Goal: Navigation & Orientation: Understand site structure

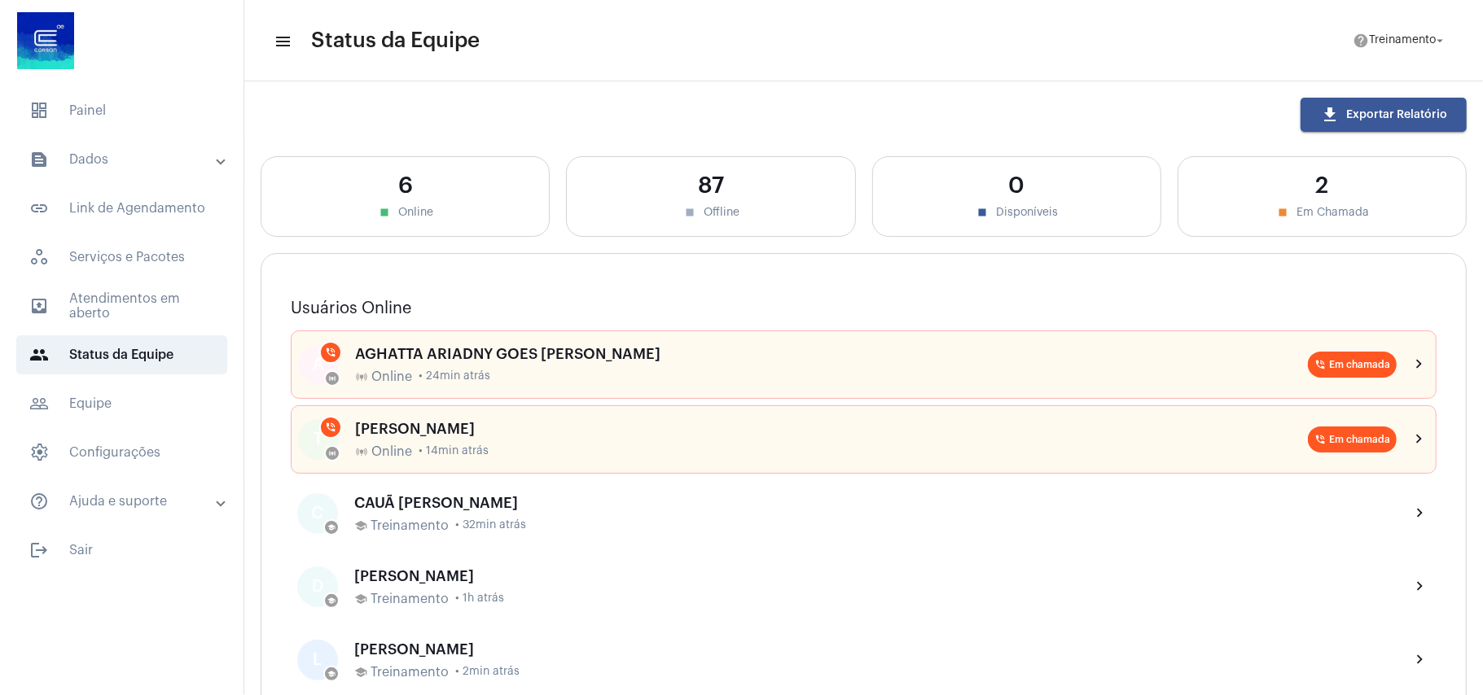
scroll to position [326, 0]
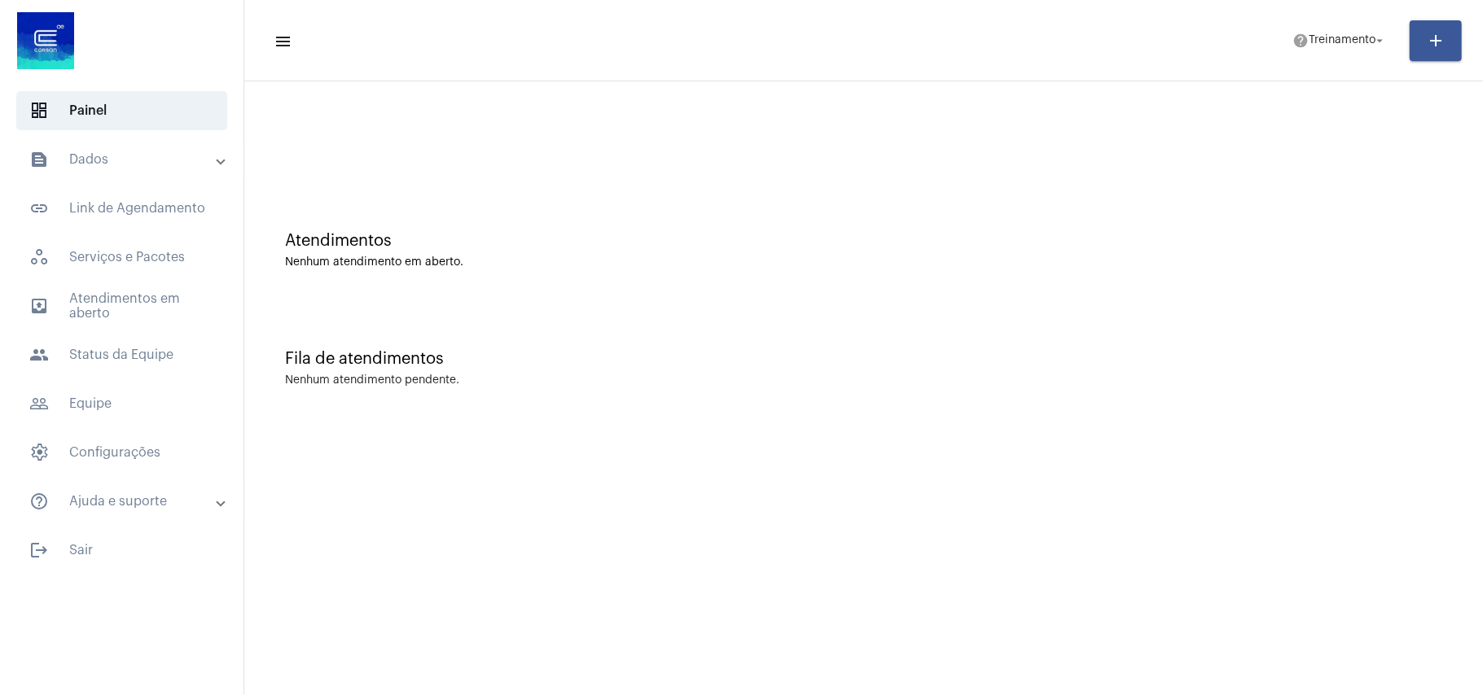
click at [854, 538] on mat-sidenav-content "menu help Treinamento arrow_drop_down add Atendimentos Nenhum atendimento em ab…" at bounding box center [863, 347] width 1238 height 695
